Goal: Information Seeking & Learning: Check status

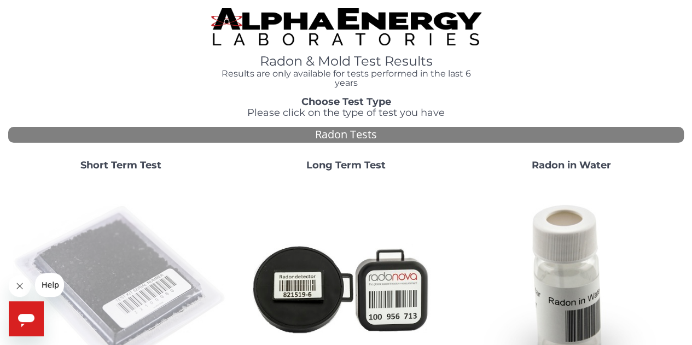
click at [119, 296] on img at bounding box center [121, 288] width 217 height 217
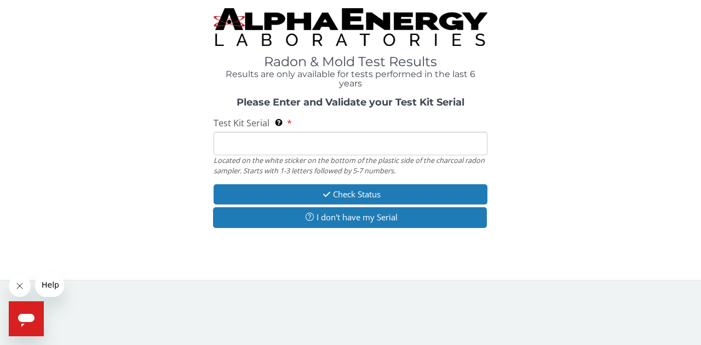
paste input "FE368966"
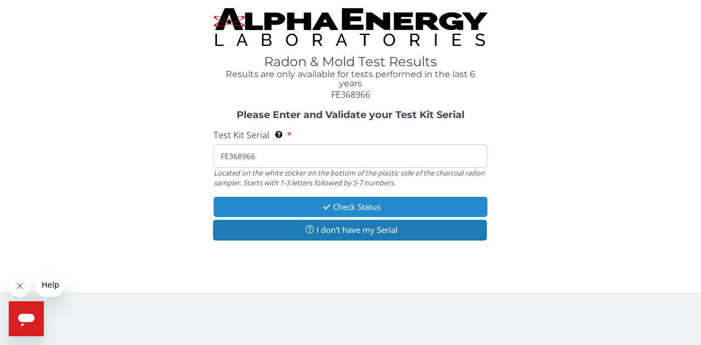
type input "FE368966"
click at [358, 204] on button "Check Status" at bounding box center [350, 207] width 274 height 20
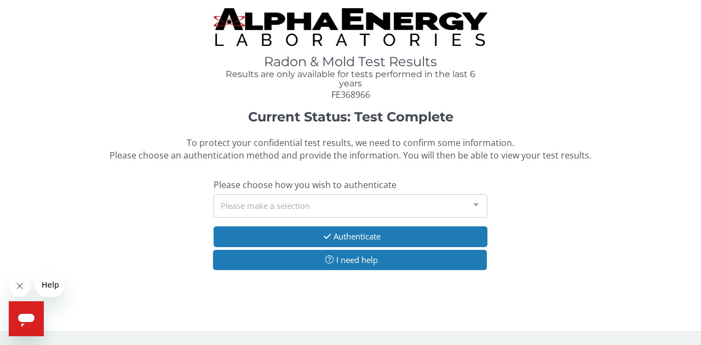
click at [476, 205] on div at bounding box center [476, 205] width 22 height 21
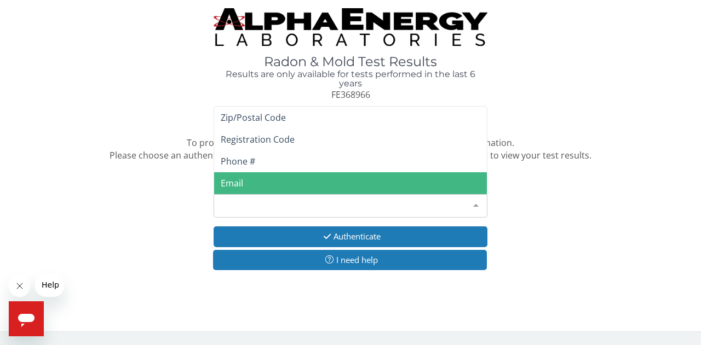
click at [251, 182] on span "Email" at bounding box center [350, 183] width 273 height 22
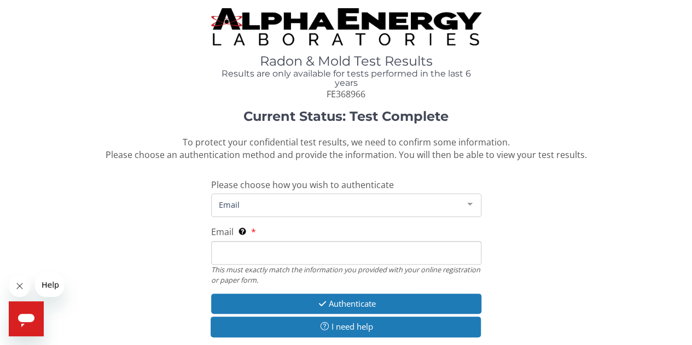
click at [258, 253] on input "Email This must exactly match the information you provided with your online reg…" at bounding box center [346, 253] width 270 height 24
type input "[EMAIL_ADDRESS][DOMAIN_NAME]"
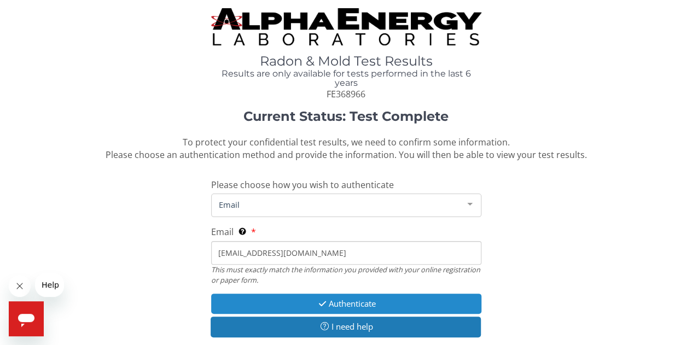
click at [340, 298] on button "Authenticate" at bounding box center [346, 304] width 270 height 20
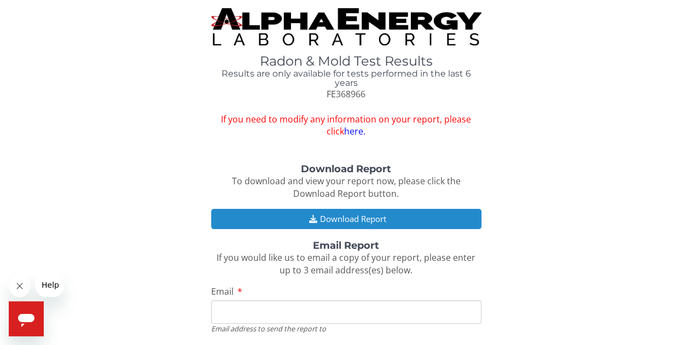
click at [335, 218] on button "Download Report" at bounding box center [346, 219] width 270 height 20
